Goal: Task Accomplishment & Management: Use online tool/utility

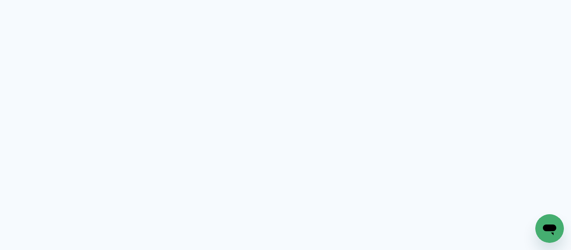
click at [339, 146] on neon-animated-pages "Prosite Website + Landing pages Proof Sistema de seleção e venda de fotos Desig…" at bounding box center [285, 125] width 571 height 250
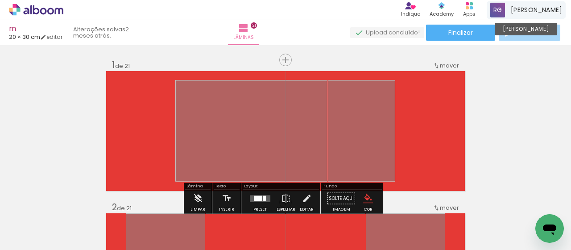
click at [539, 7] on span "[PERSON_NAME]" at bounding box center [536, 9] width 51 height 9
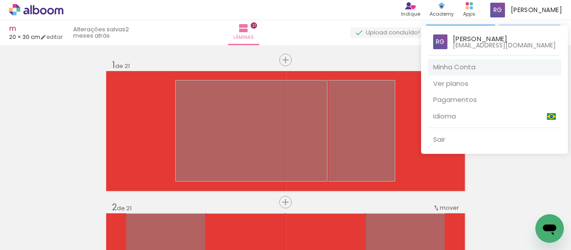
click at [487, 70] on link "Minha Conta" at bounding box center [494, 67] width 133 height 17
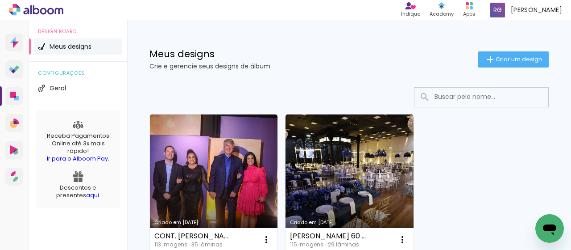
scroll to position [45, 0]
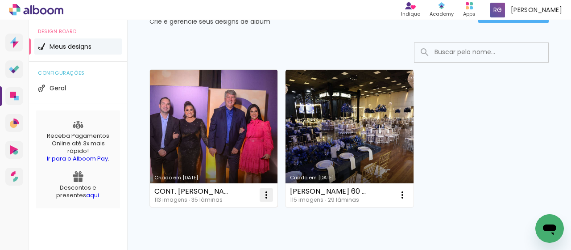
click at [267, 195] on iron-icon at bounding box center [266, 194] width 11 height 11
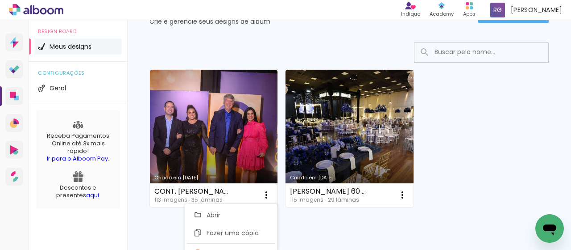
click at [297, 214] on div "Mais álbuns" at bounding box center [350, 216] width 400 height 21
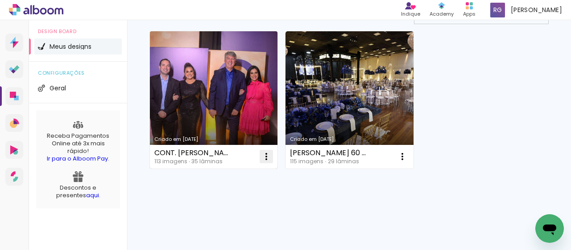
scroll to position [84, 0]
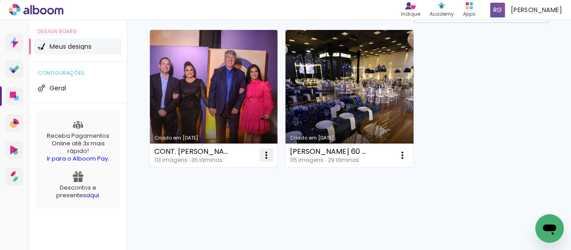
click at [268, 152] on iron-icon at bounding box center [266, 155] width 11 height 11
click at [235, 175] on paper-item "Abrir" at bounding box center [230, 175] width 89 height 18
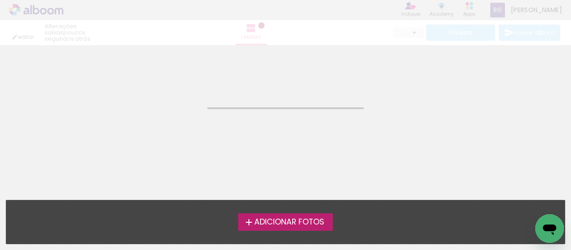
type input "JPG"
type input "Alta, 300 DPI"
